Goal: Complete application form

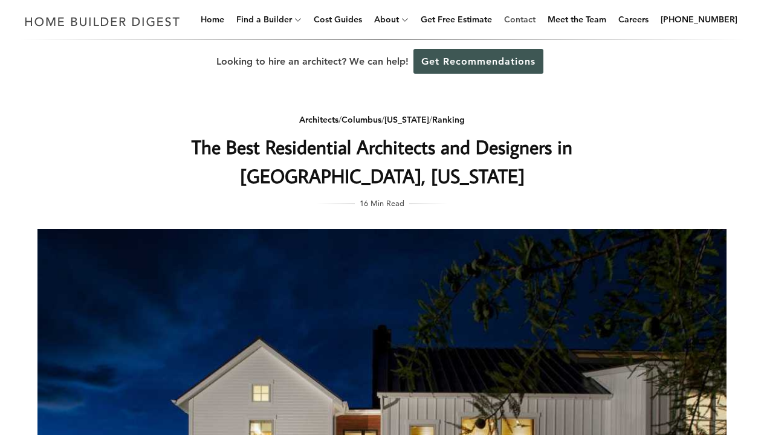
click at [522, 15] on link "Contact" at bounding box center [519, 19] width 41 height 39
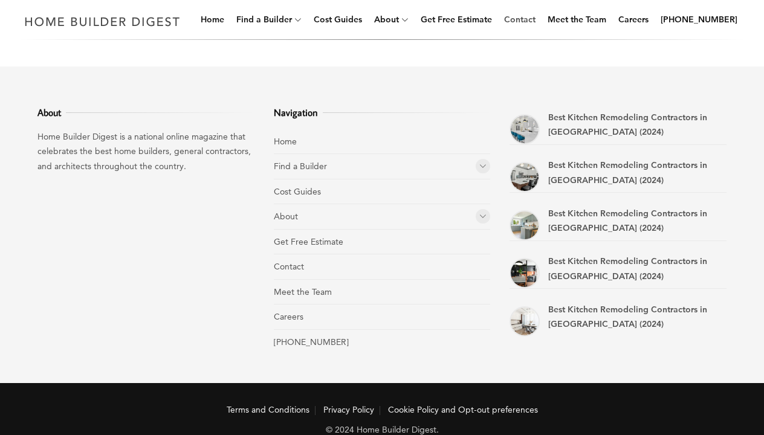
scroll to position [810, 0]
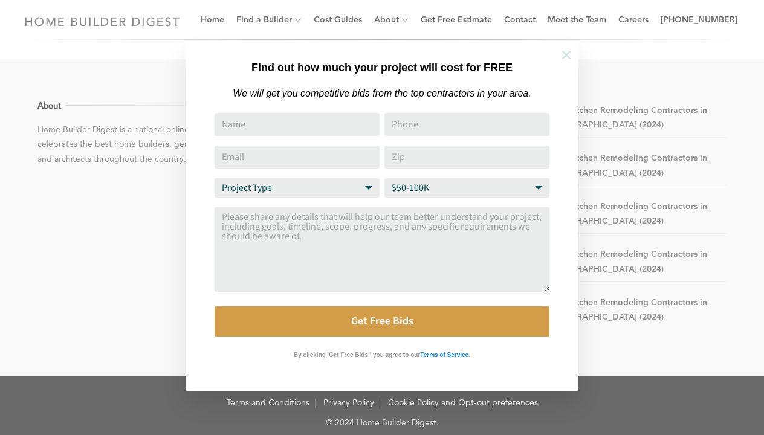
click at [565, 54] on icon at bounding box center [566, 55] width 8 height 8
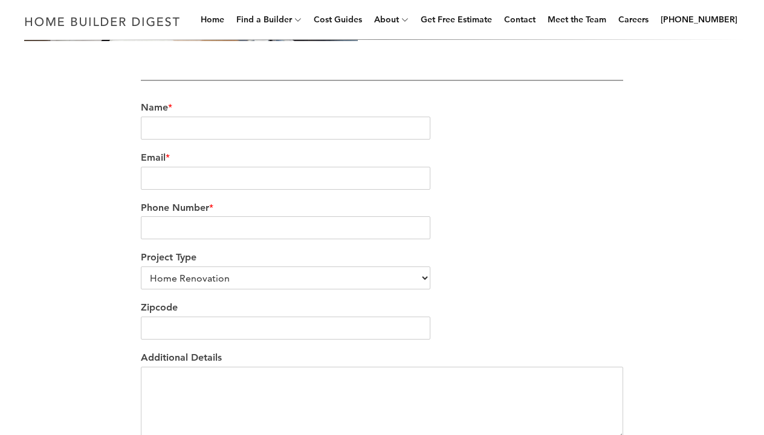
scroll to position [331, 0]
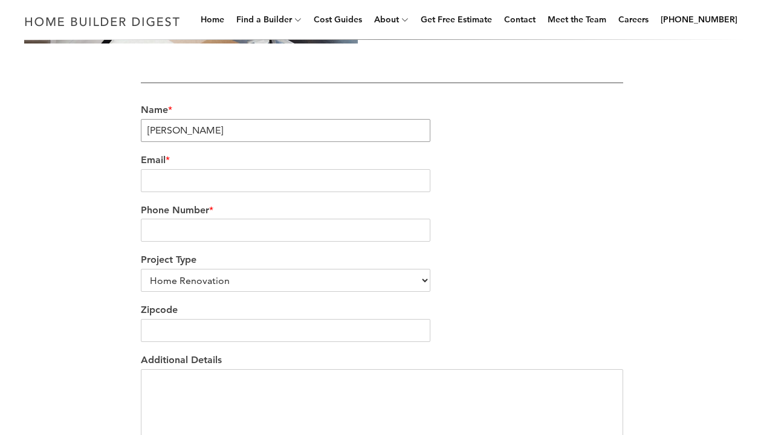
type input "kamaria"
type input "kamariayoung000@gmail.com"
click at [304, 233] on input "Phone Number *" at bounding box center [286, 230] width 290 height 23
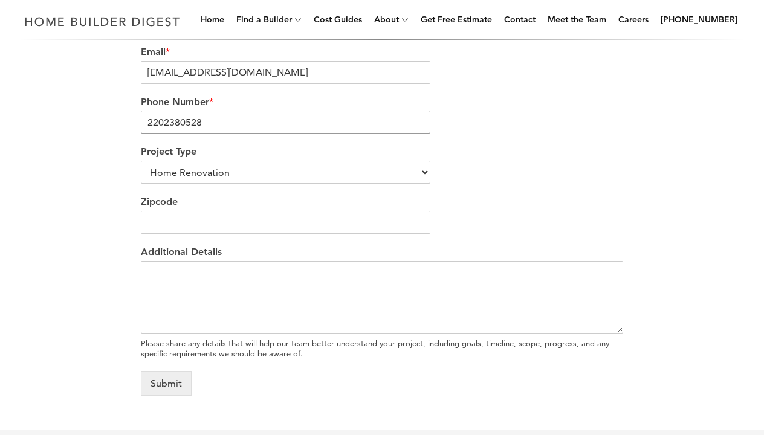
scroll to position [441, 0]
type input "2202380528"
click at [280, 227] on input "Zipcode" at bounding box center [286, 221] width 290 height 23
type input "2"
type input "3"
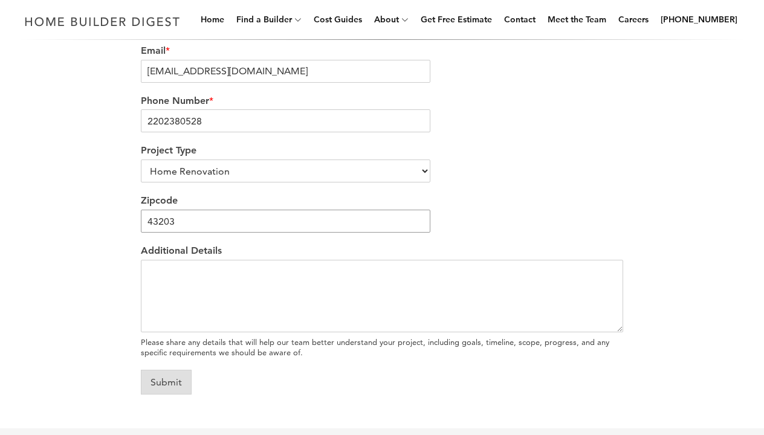
type input "43203"
click at [174, 387] on button "Submit" at bounding box center [166, 382] width 51 height 25
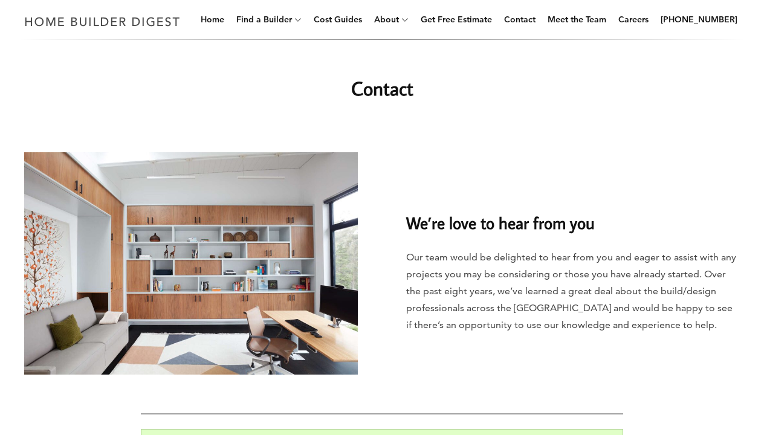
scroll to position [0, 0]
